Goal: Transaction & Acquisition: Book appointment/travel/reservation

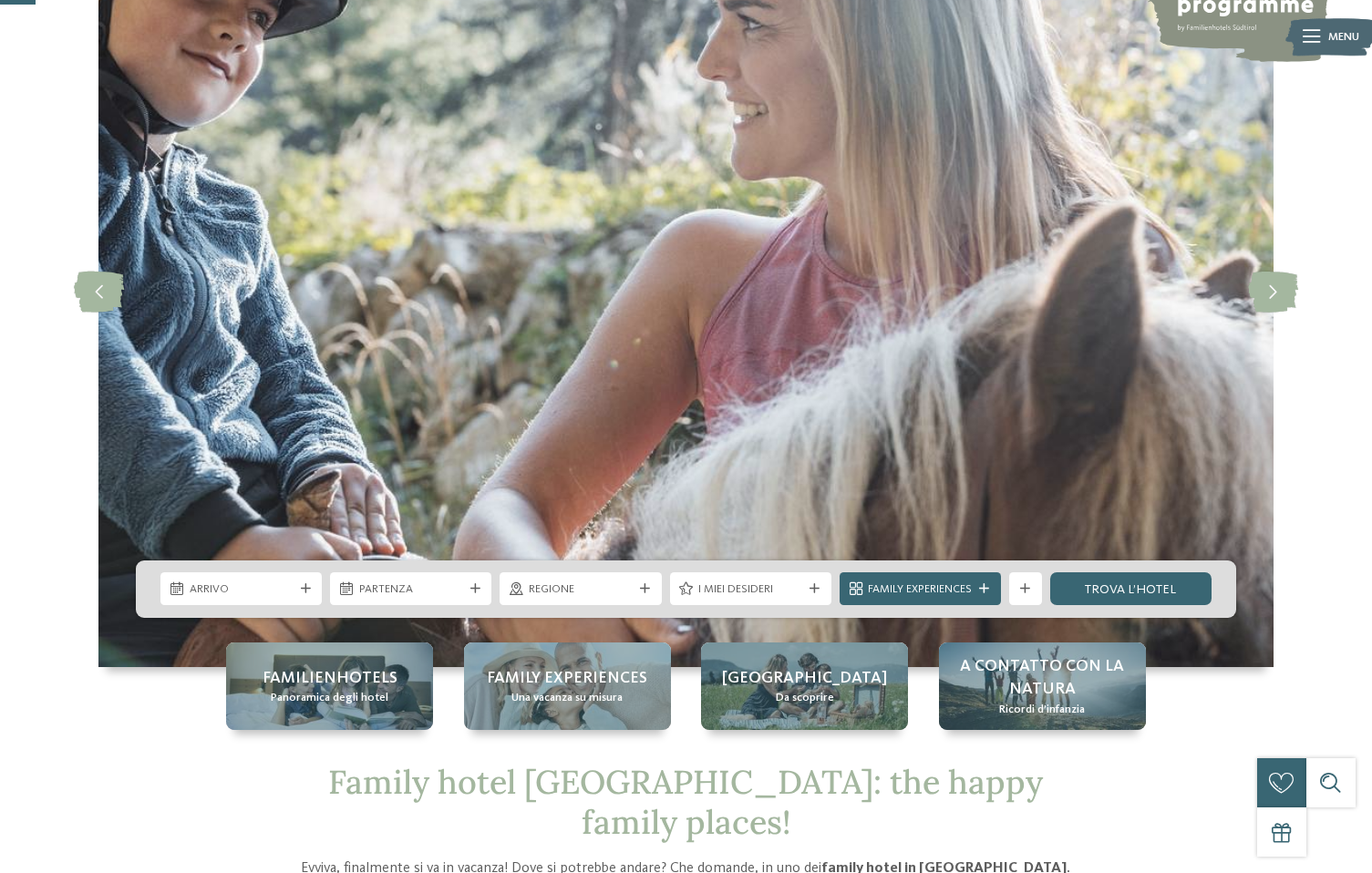
scroll to position [182, 0]
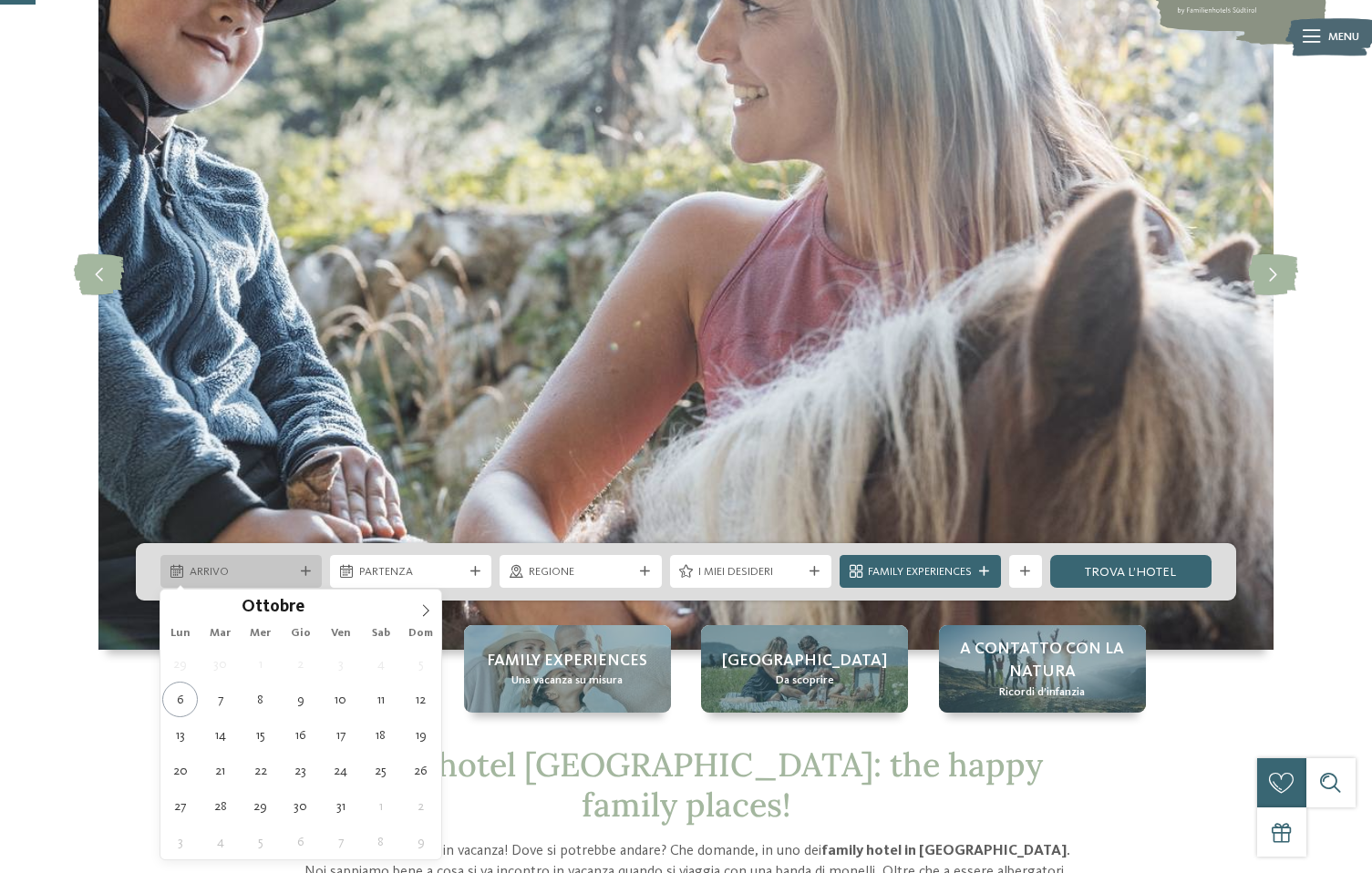
click at [263, 575] on span "Arrivo" at bounding box center [241, 572] width 103 height 17
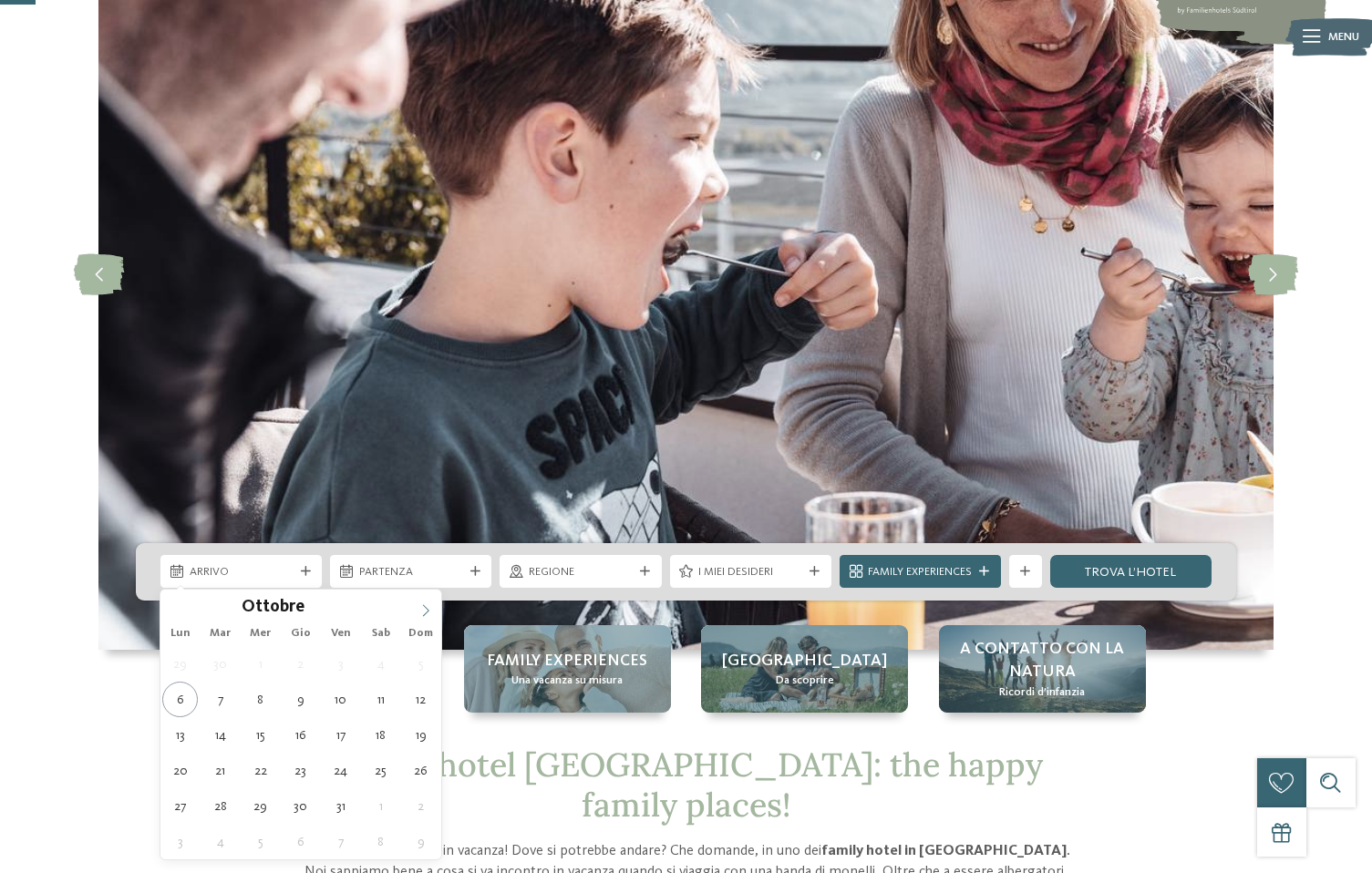
click at [417, 613] on span at bounding box center [425, 605] width 31 height 31
type input "****"
click at [424, 618] on span at bounding box center [425, 605] width 31 height 31
type div "17.01.2026"
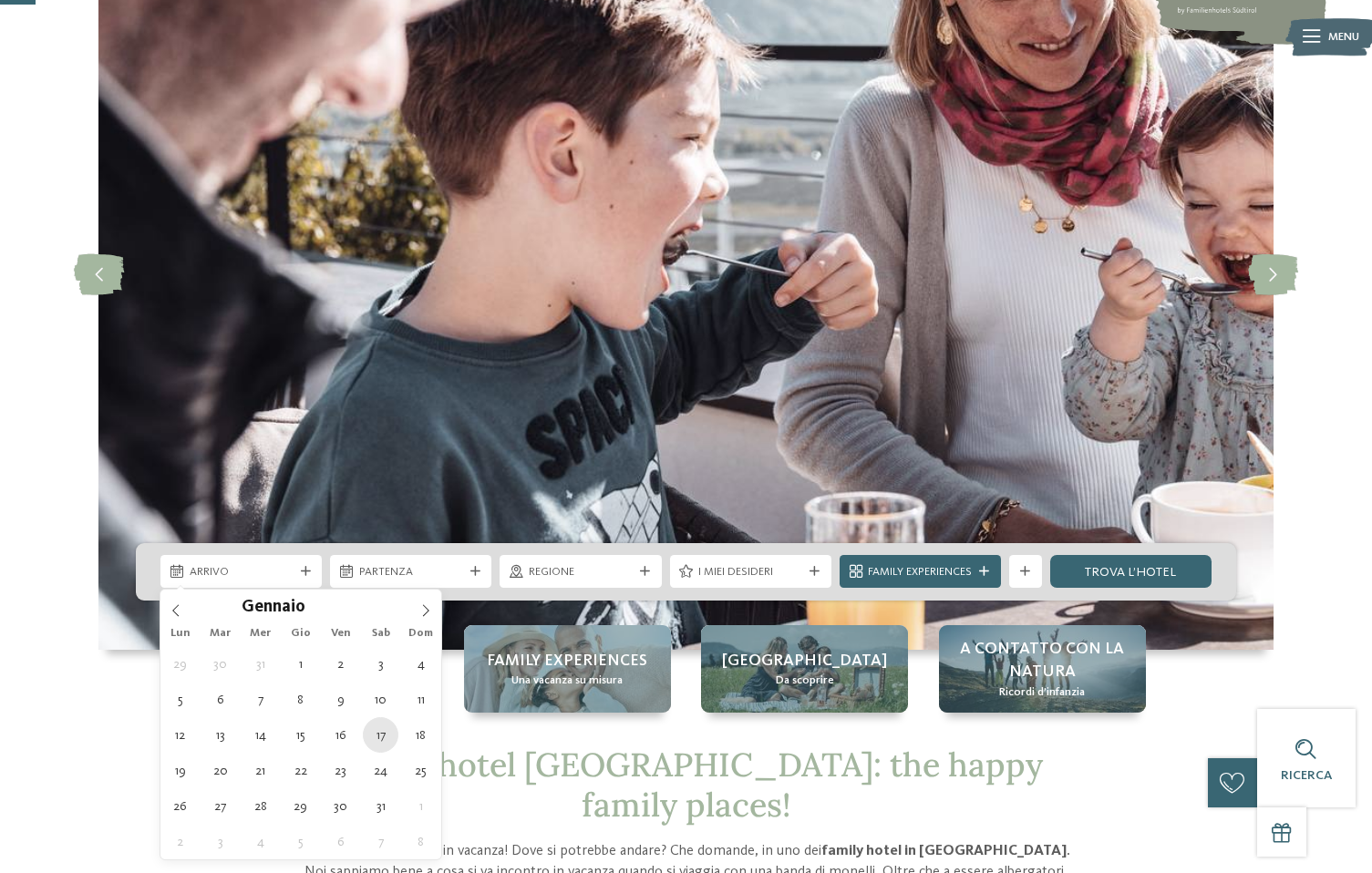
type input "****"
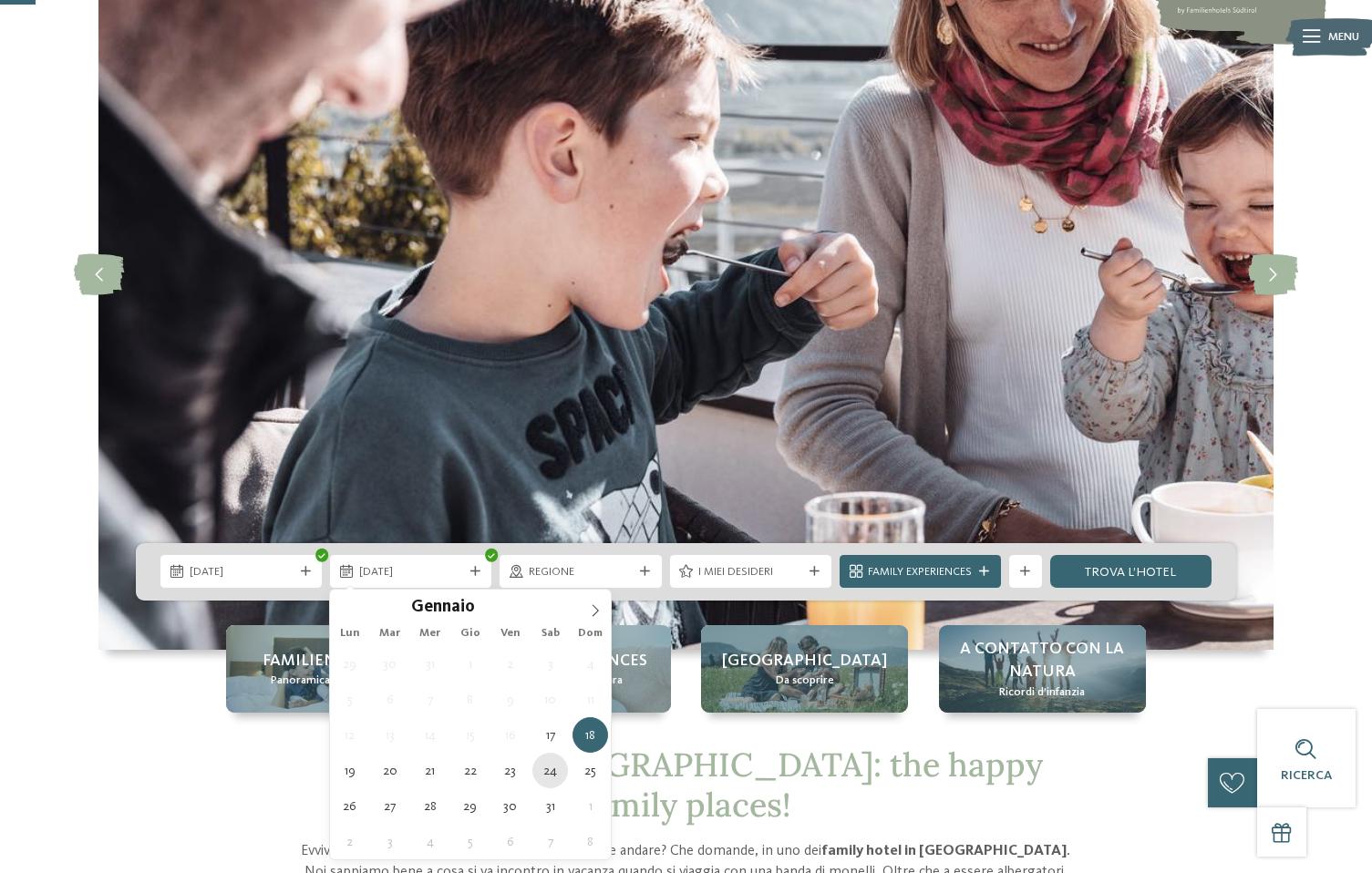
type div "24.01.2026"
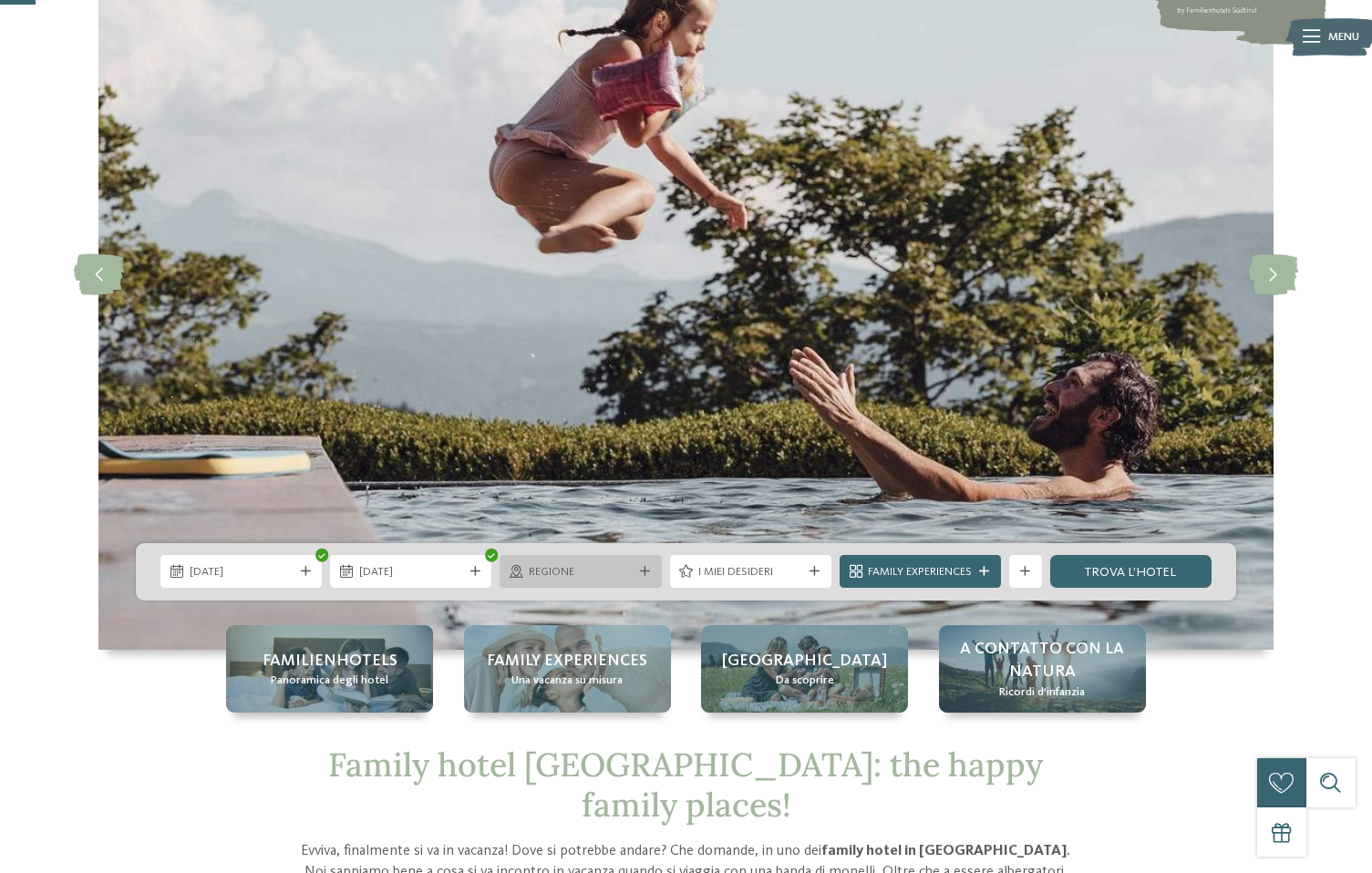
click at [563, 575] on span "Regione" at bounding box center [581, 572] width 103 height 17
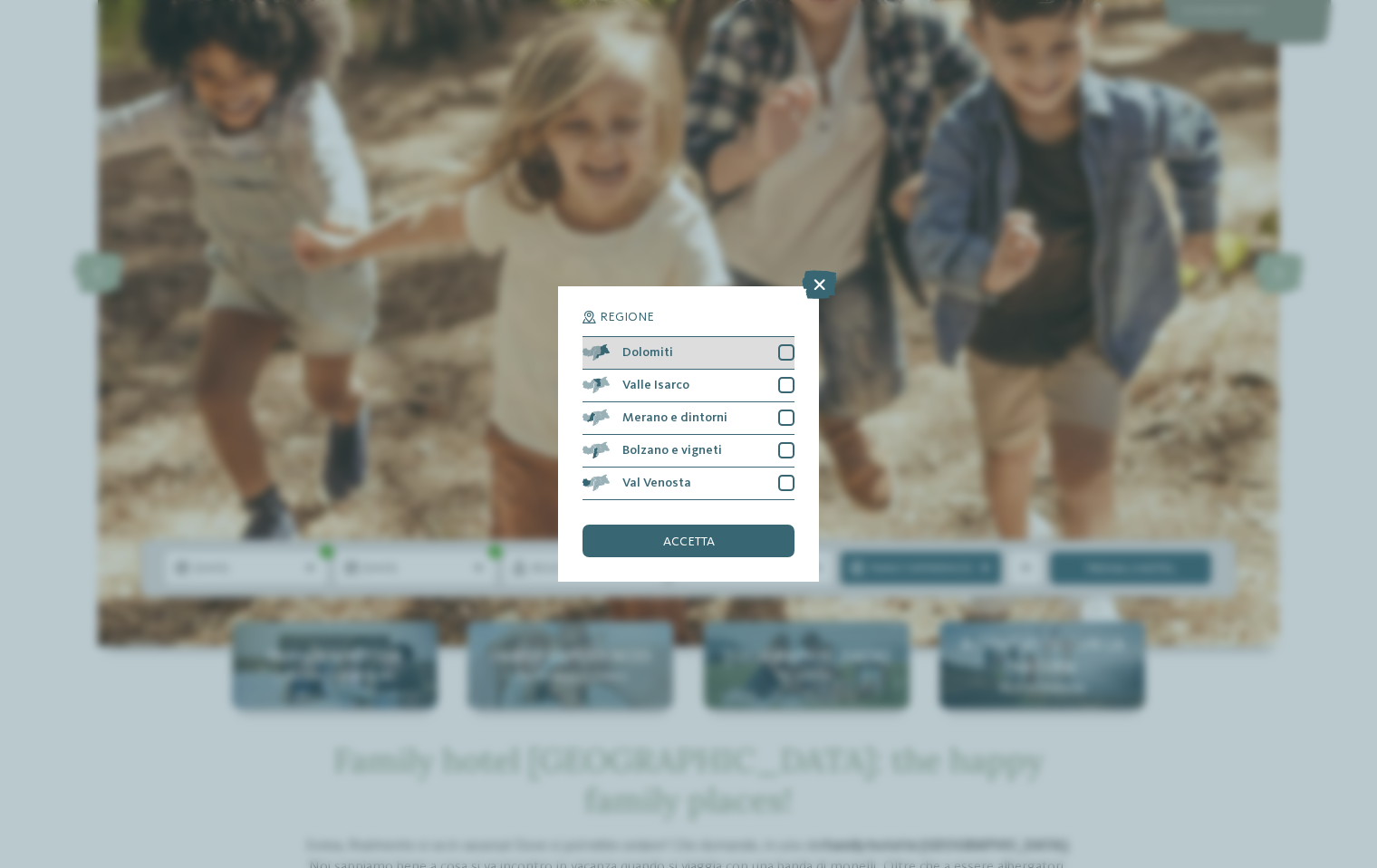
click at [788, 348] on div at bounding box center [785, 352] width 16 height 16
click at [735, 547] on div "accetta" at bounding box center [688, 541] width 212 height 33
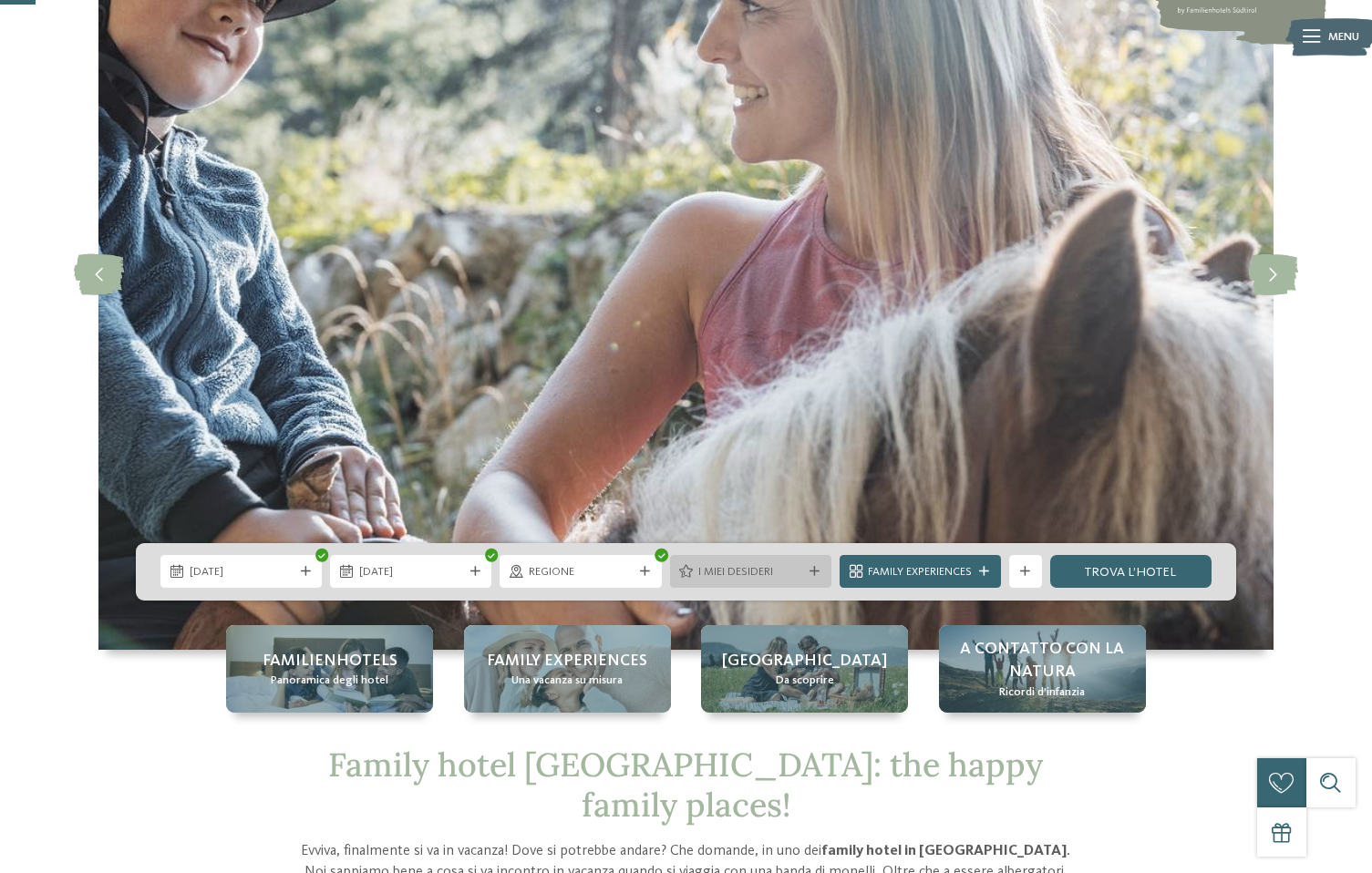
click at [747, 573] on span "I miei desideri" at bounding box center [749, 572] width 103 height 17
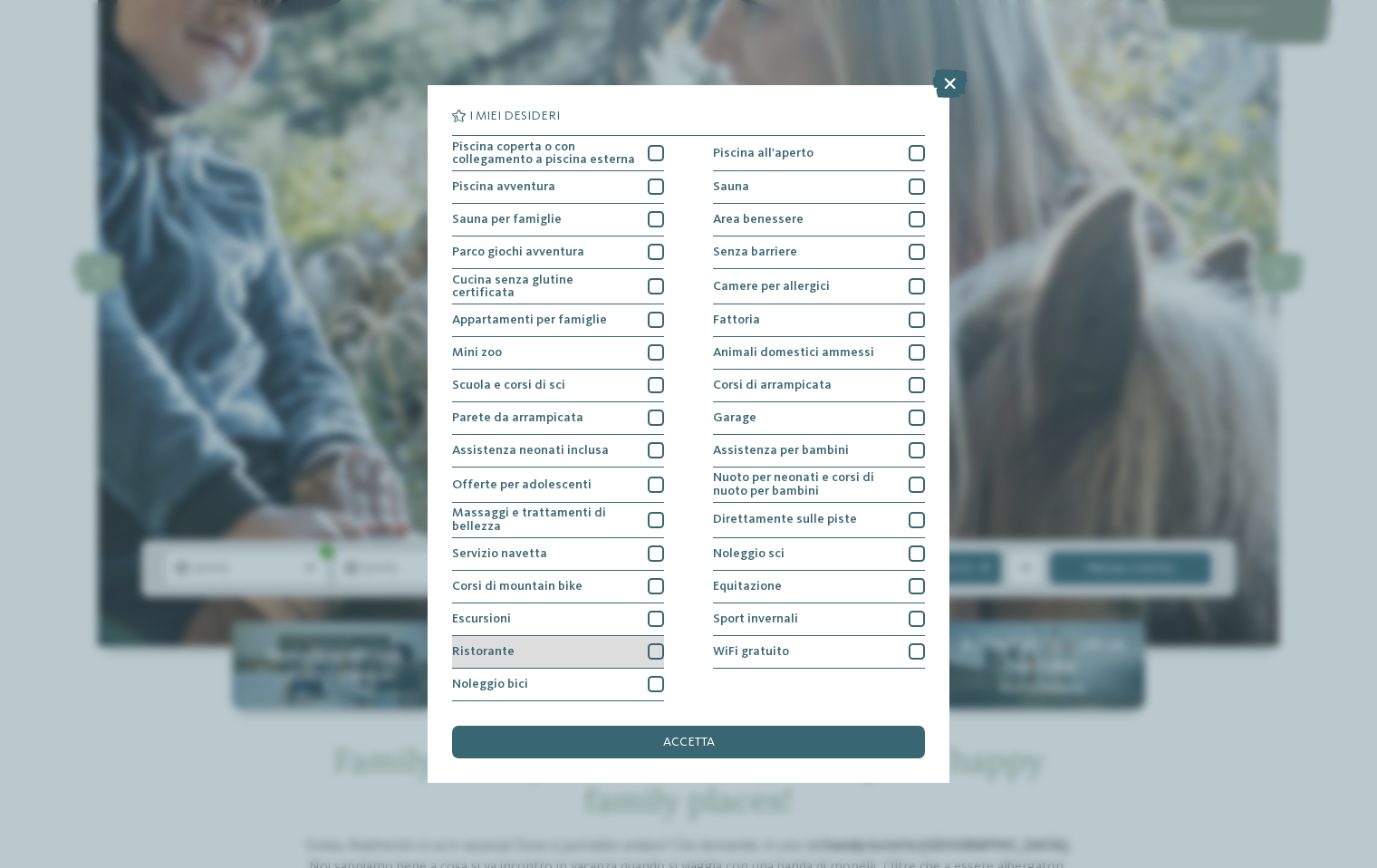
click at [654, 653] on div at bounding box center [656, 651] width 16 height 16
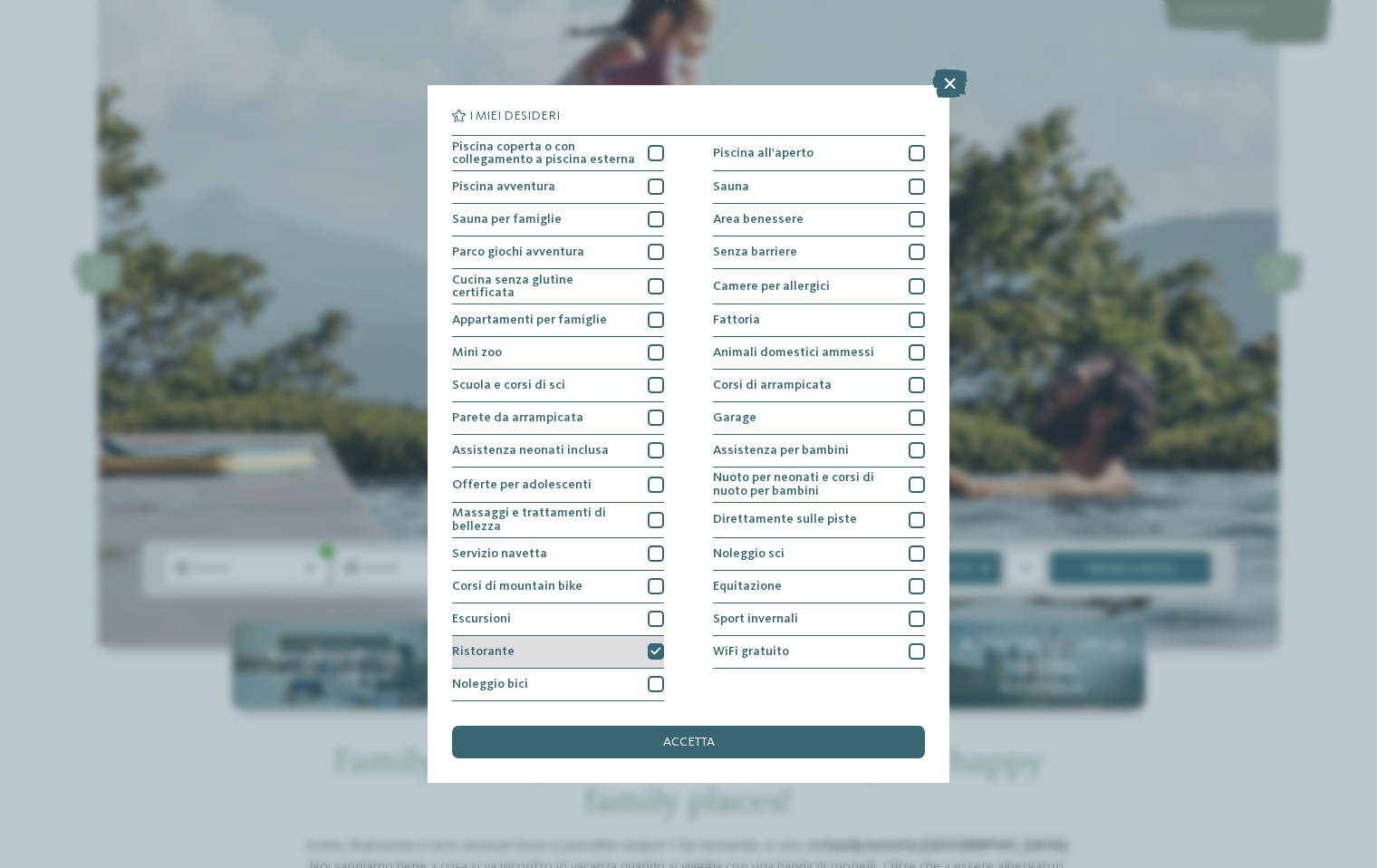
click at [660, 652] on icon at bounding box center [656, 652] width 11 height 10
click at [694, 734] on div "accetta" at bounding box center [688, 742] width 473 height 33
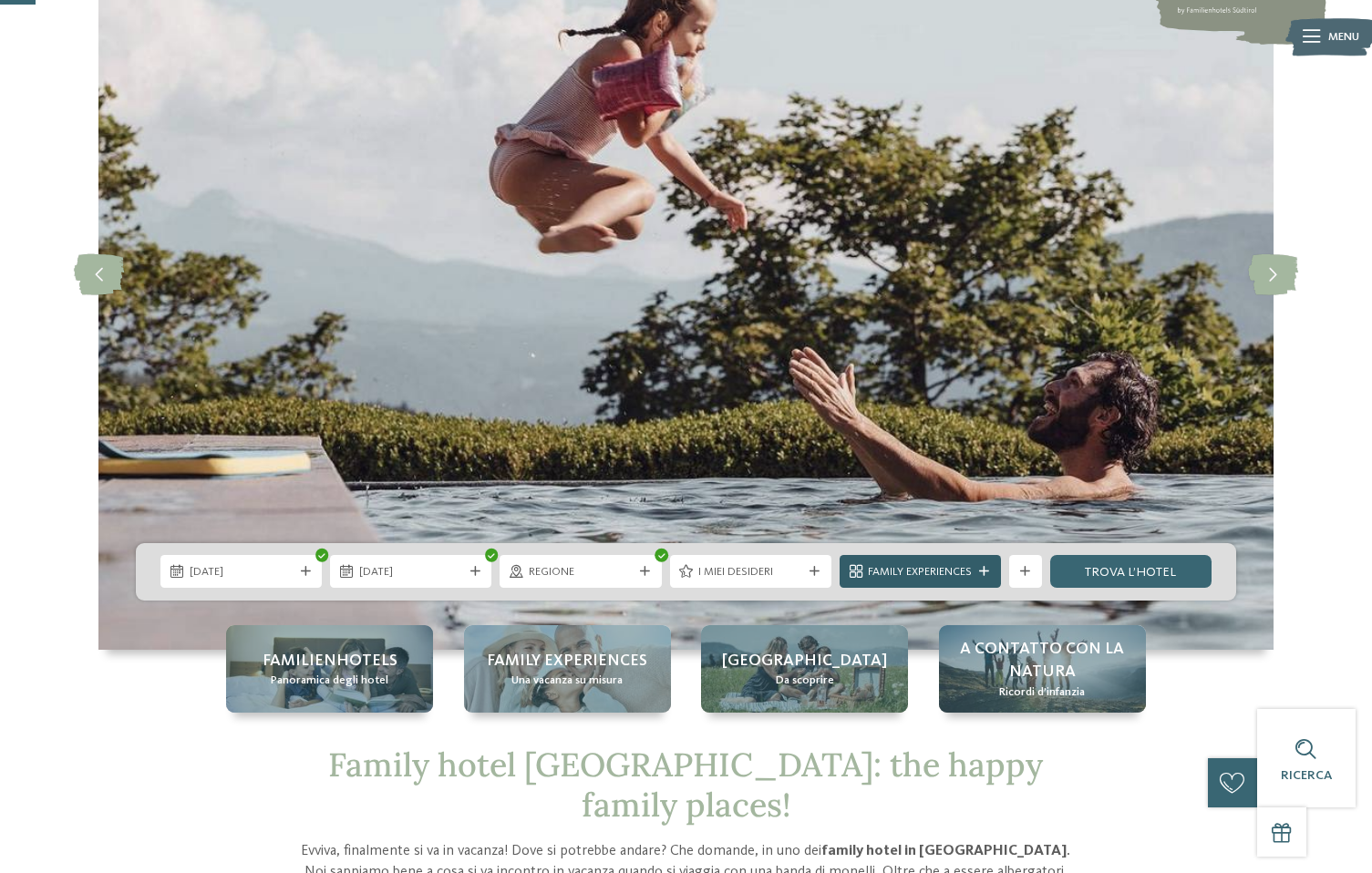
click at [913, 573] on span "Family Experiences" at bounding box center [919, 572] width 103 height 17
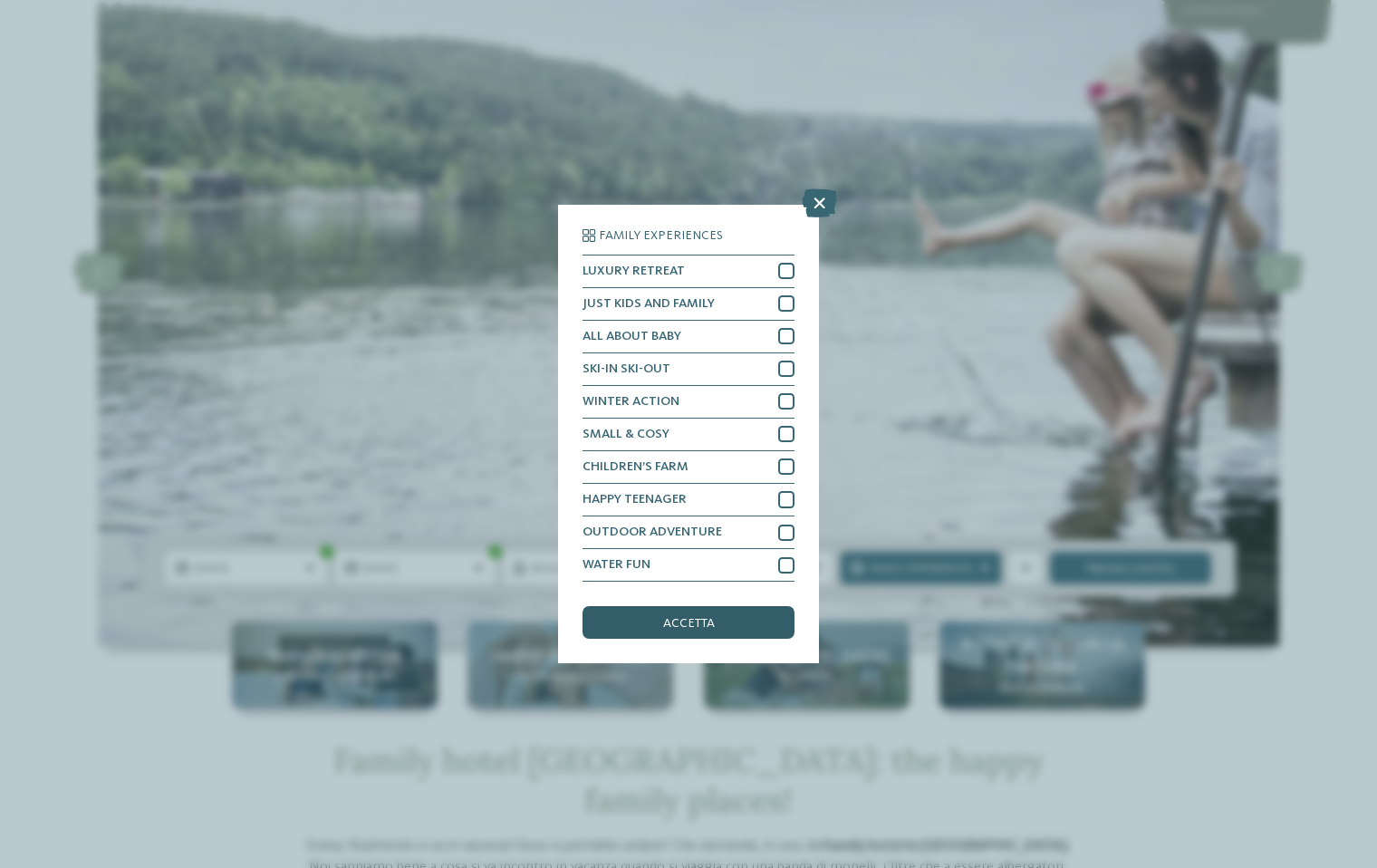
click at [706, 611] on div "accetta" at bounding box center [688, 623] width 212 height 33
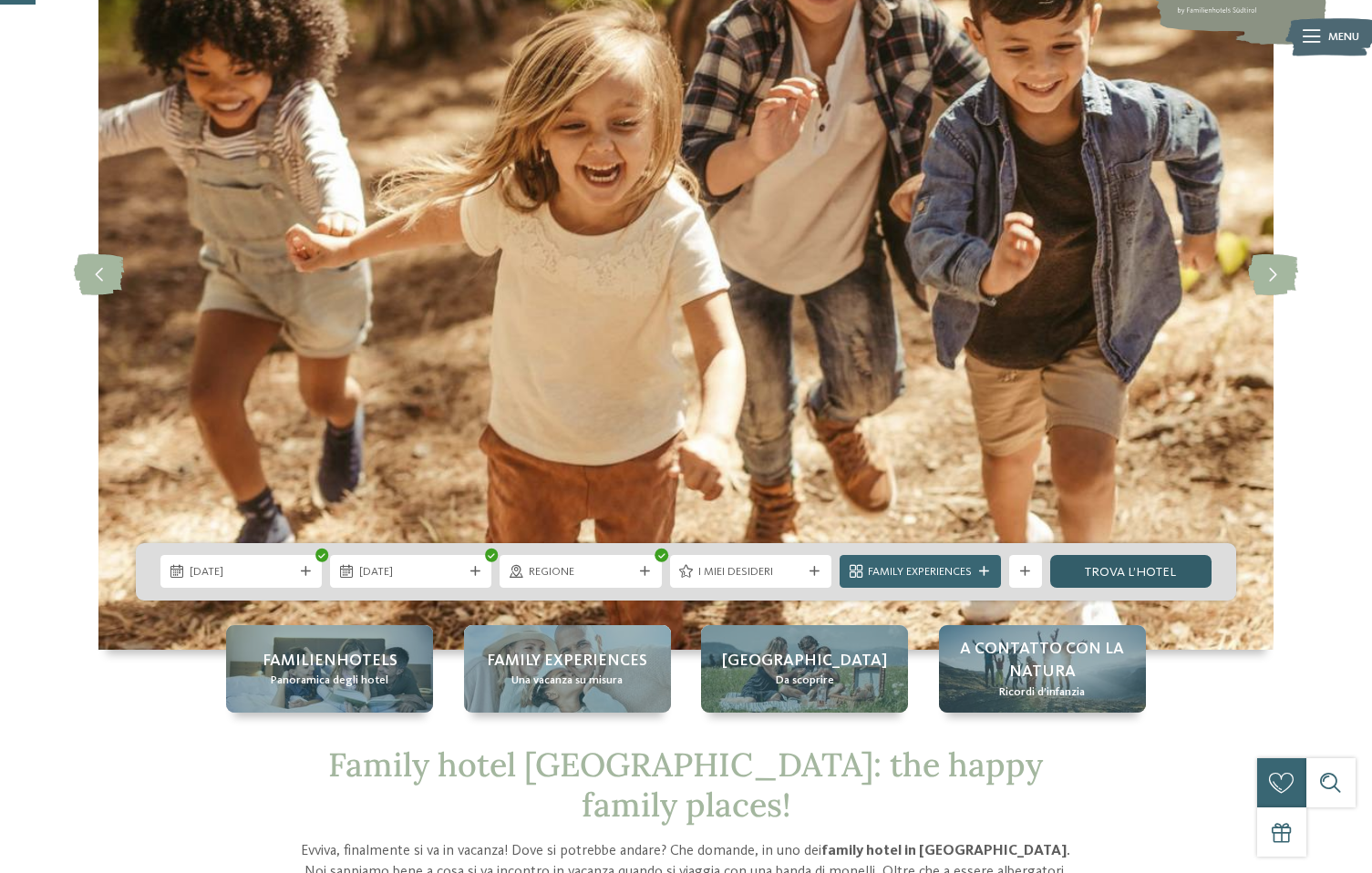
click at [1116, 571] on link "trova l’hotel" at bounding box center [1130, 572] width 161 height 33
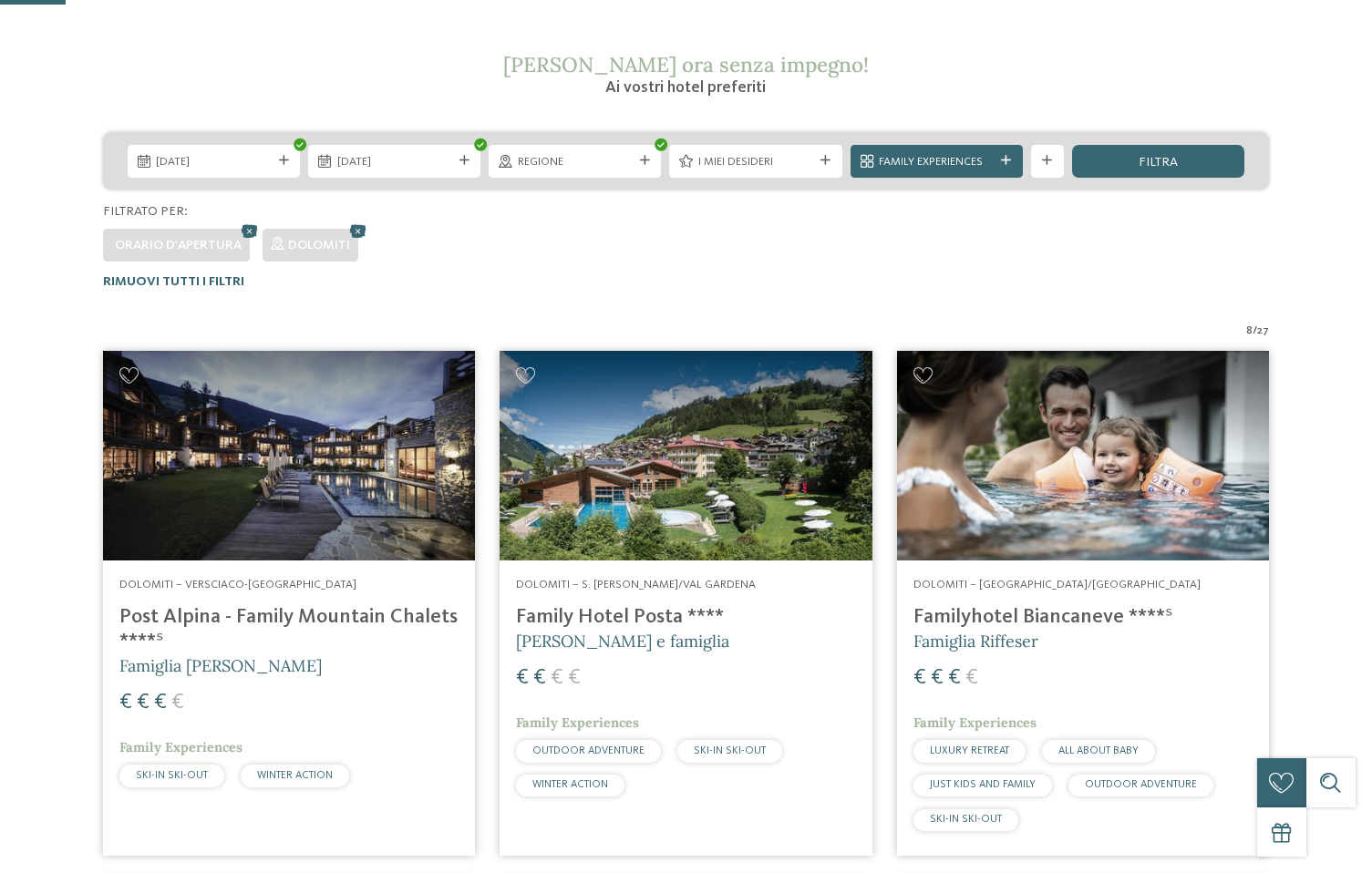
scroll to position [546, 0]
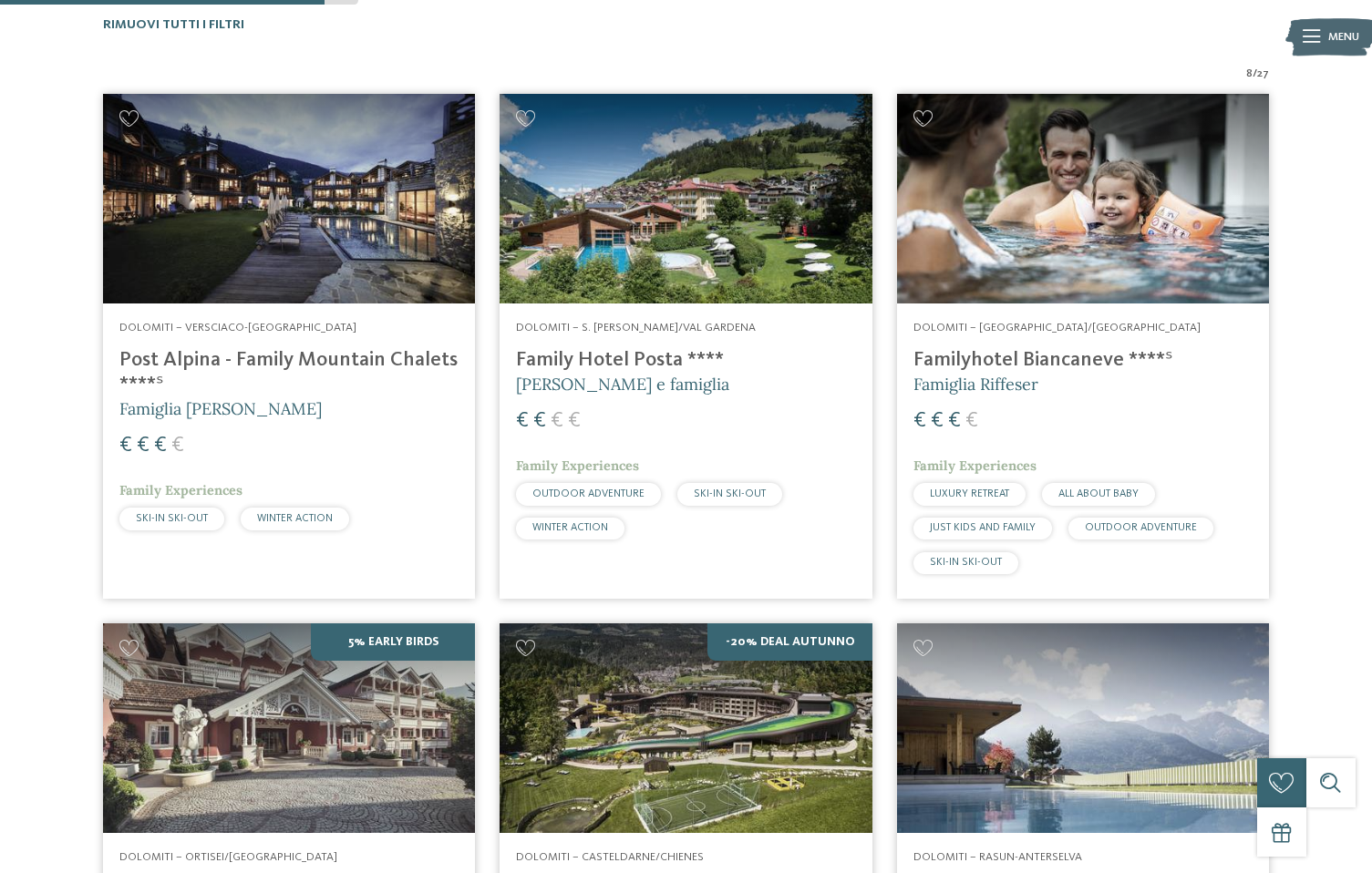
click at [674, 327] on span "Dolomiti – S. [PERSON_NAME]/Val Gardena" at bounding box center [636, 328] width 240 height 12
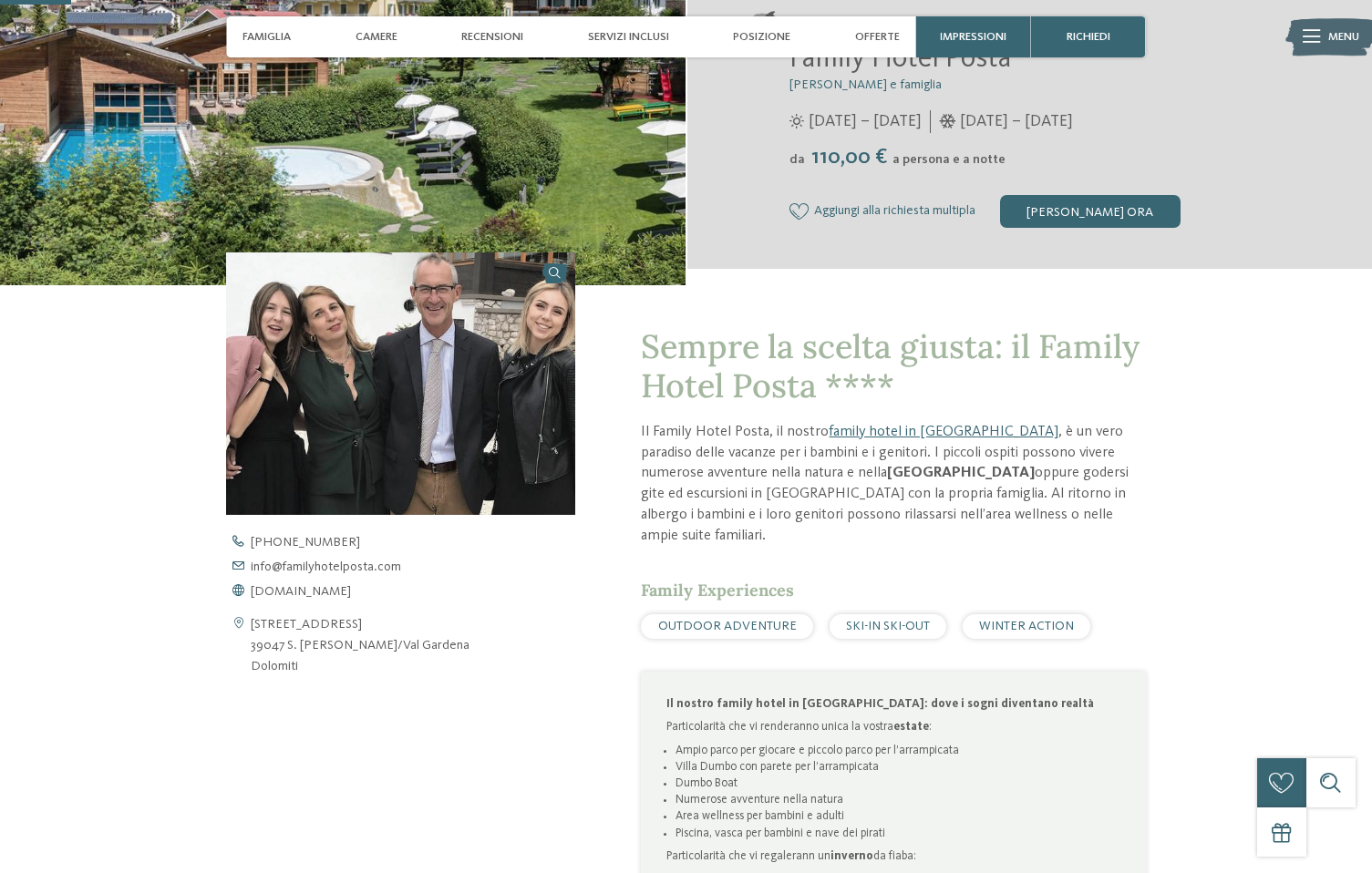
scroll to position [182, 0]
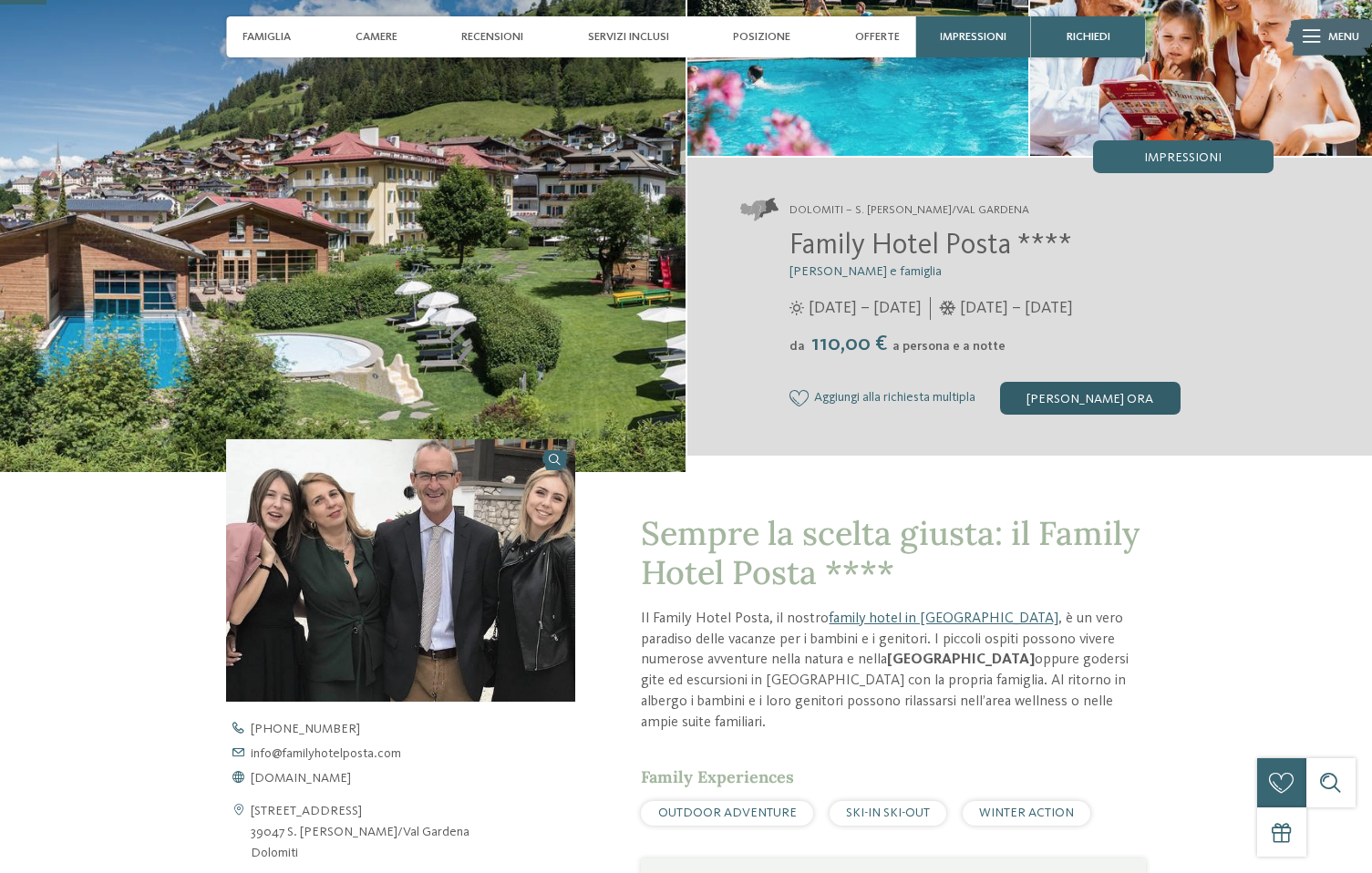
click at [1103, 407] on div "[PERSON_NAME] ora" at bounding box center [1090, 398] width 181 height 33
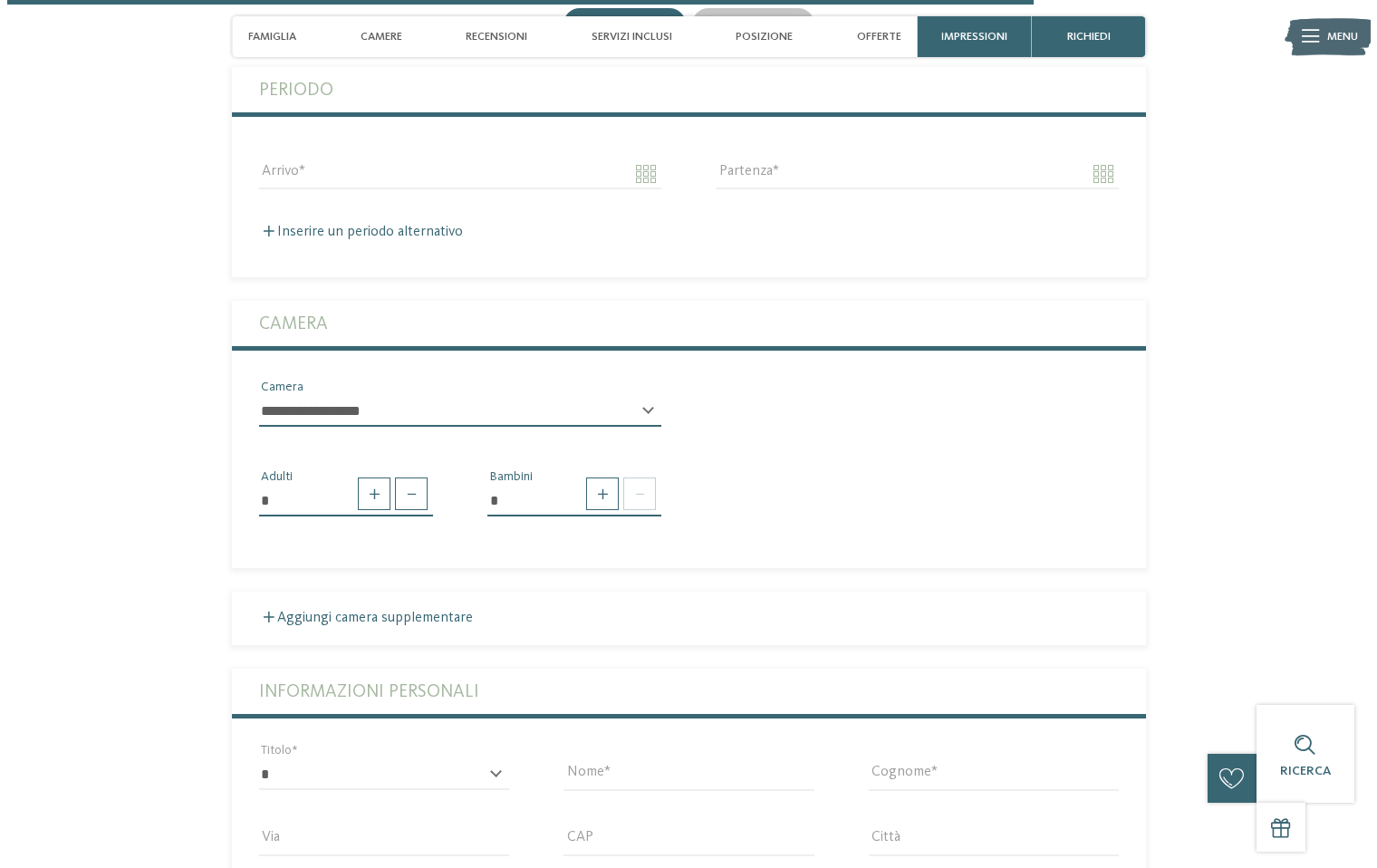
scroll to position [4028, 0]
